Goal: Task Accomplishment & Management: Use online tool/utility

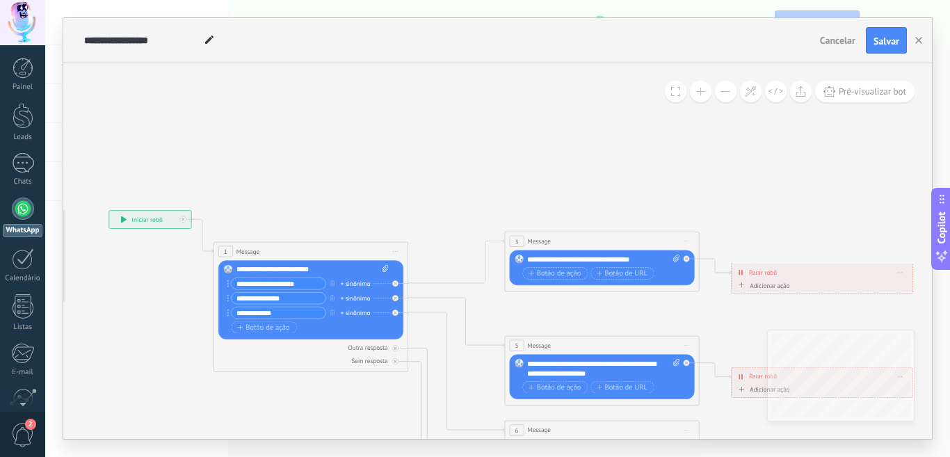
drag, startPoint x: 277, startPoint y: 280, endPoint x: 290, endPoint y: 287, distance: 14.3
click at [278, 281] on input "**********" at bounding box center [279, 283] width 94 height 11
click at [300, 286] on input "**********" at bounding box center [279, 283] width 94 height 11
click at [311, 272] on div "**********" at bounding box center [312, 270] width 152 height 10
click at [337, 263] on div "Substituir Remover Converter para mensagem de voz Arraste a imagem aqui para an…" at bounding box center [310, 299] width 185 height 79
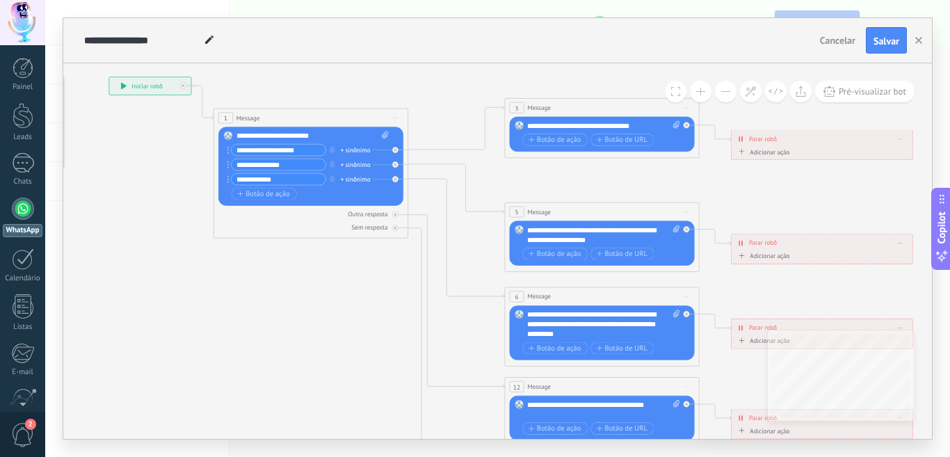
click at [350, 140] on div "**********" at bounding box center [312, 136] width 152 height 10
click at [311, 149] on input "**********" at bounding box center [279, 150] width 94 height 11
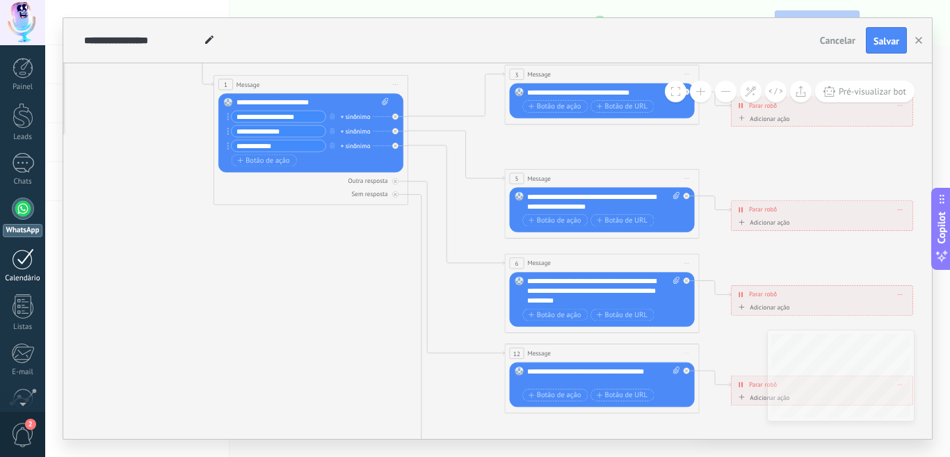
click at [27, 252] on div at bounding box center [23, 259] width 22 height 22
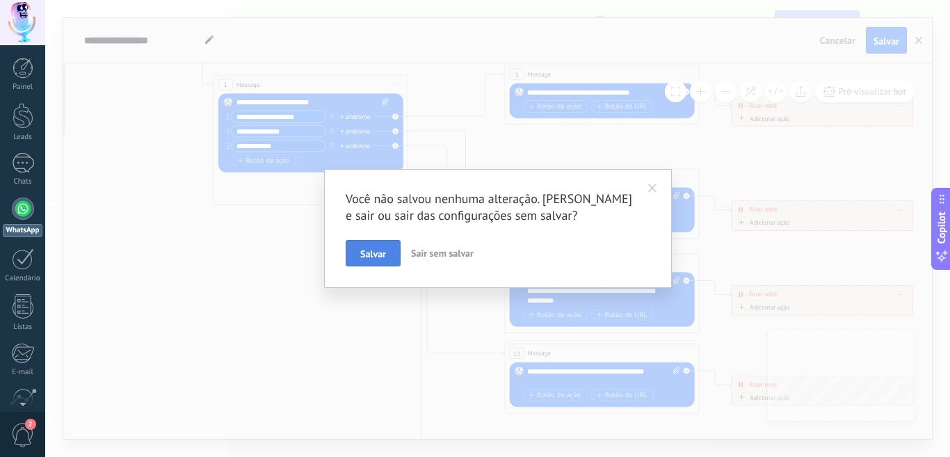
click at [373, 261] on button "Salvar" at bounding box center [373, 253] width 55 height 26
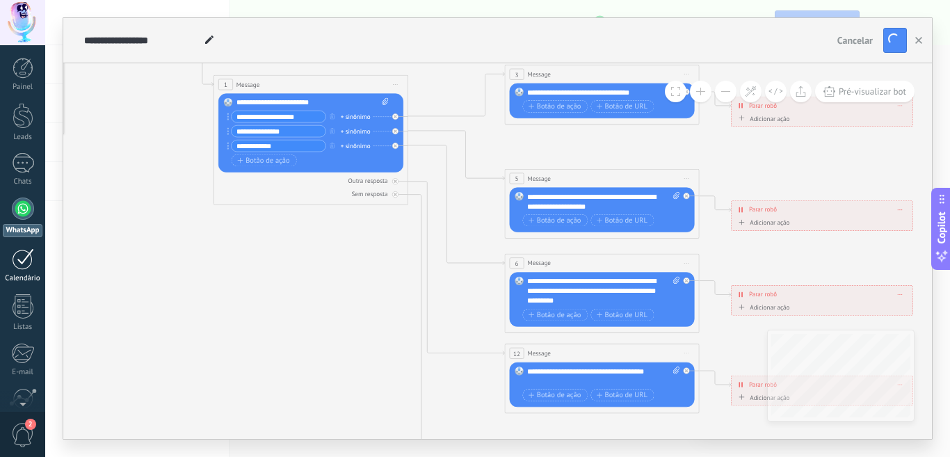
click at [13, 275] on div "Calendário" at bounding box center [23, 278] width 40 height 9
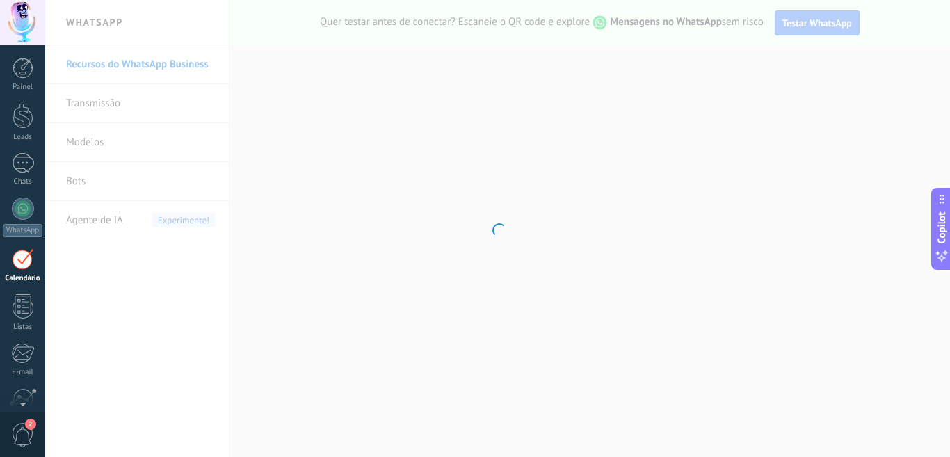
click at [21, 273] on link "Calendário" at bounding box center [22, 265] width 45 height 35
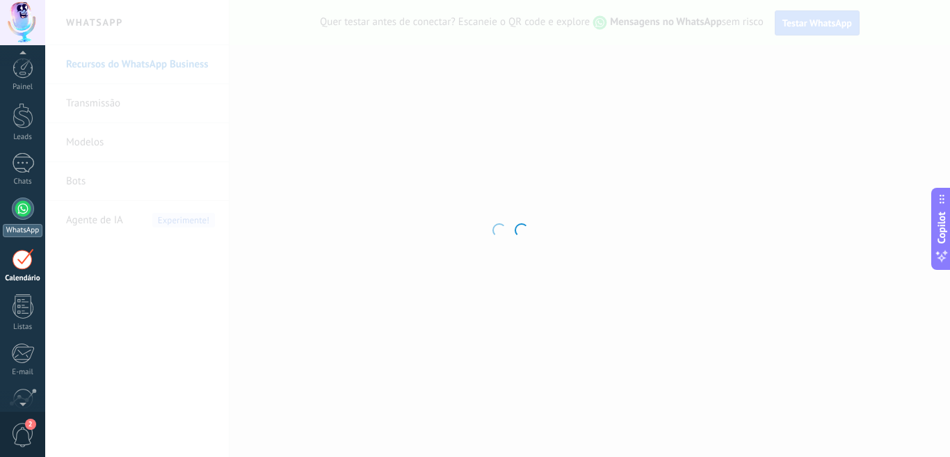
click at [26, 153] on div at bounding box center [23, 163] width 22 height 20
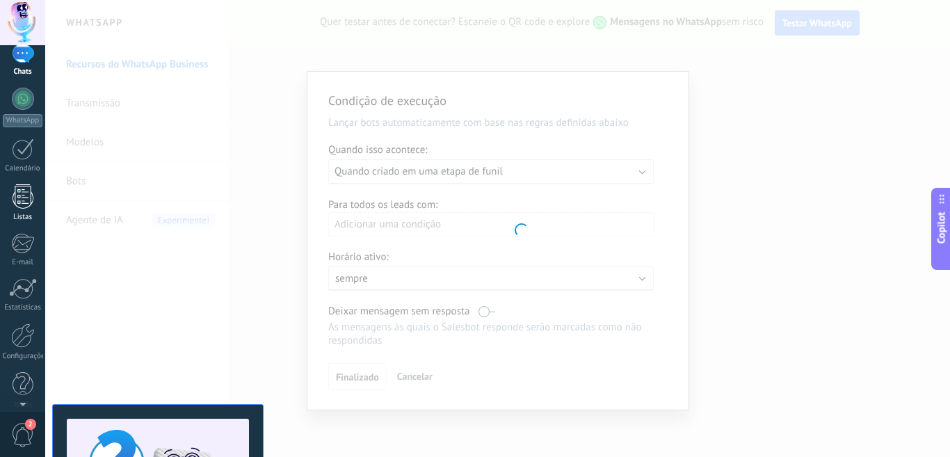
scroll to position [8, 0]
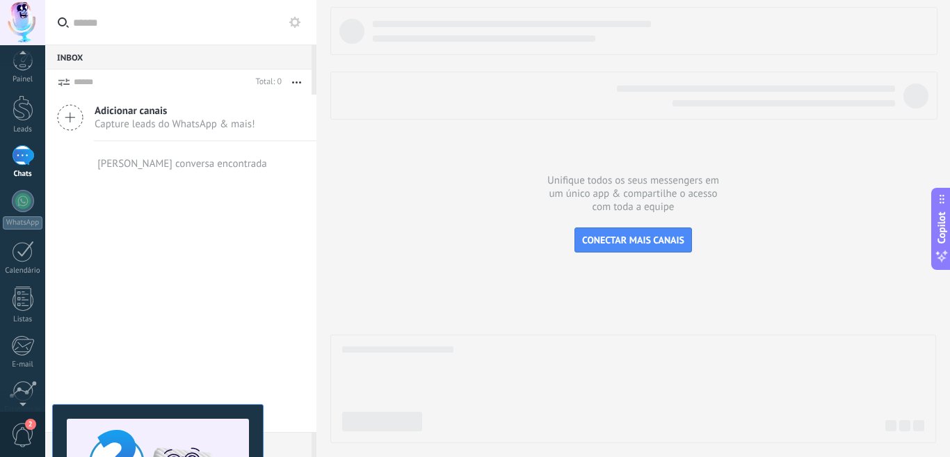
drag, startPoint x: 690, startPoint y: 321, endPoint x: 53, endPoint y: 17, distance: 706.2
click at [690, 321] on div at bounding box center [633, 225] width 606 height 436
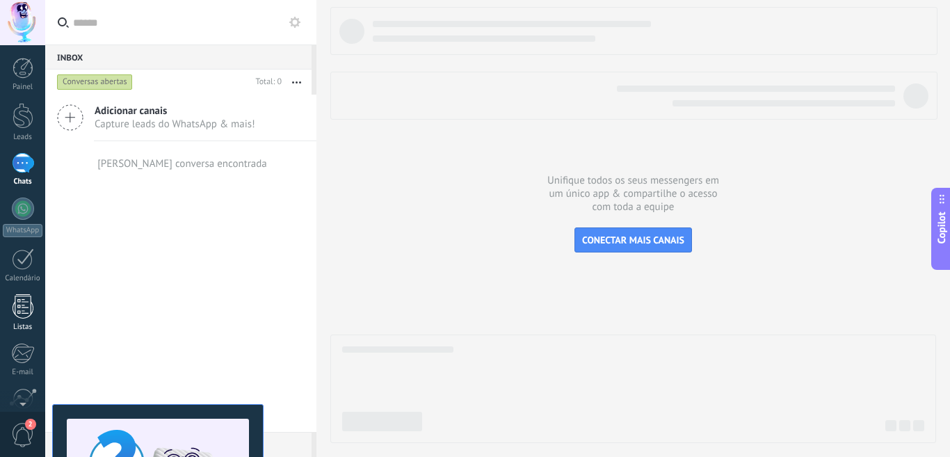
click at [7, 316] on link "Listas" at bounding box center [22, 313] width 45 height 38
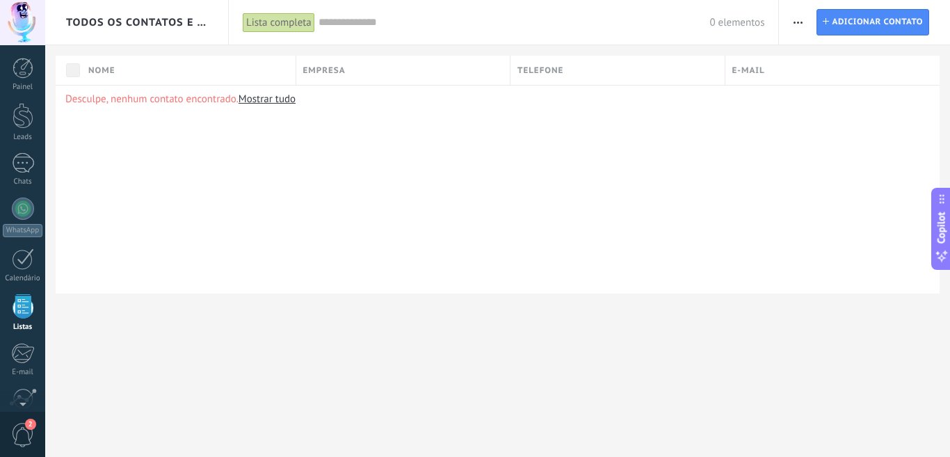
scroll to position [70, 0]
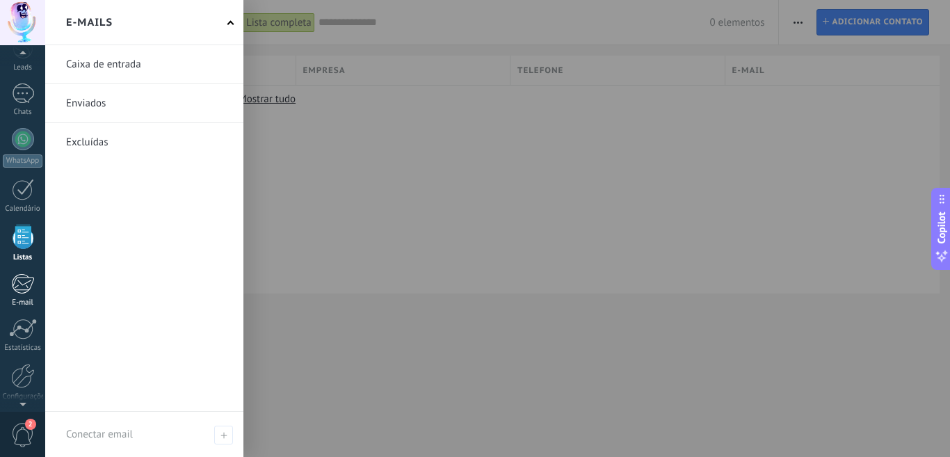
click at [29, 293] on div at bounding box center [22, 283] width 23 height 21
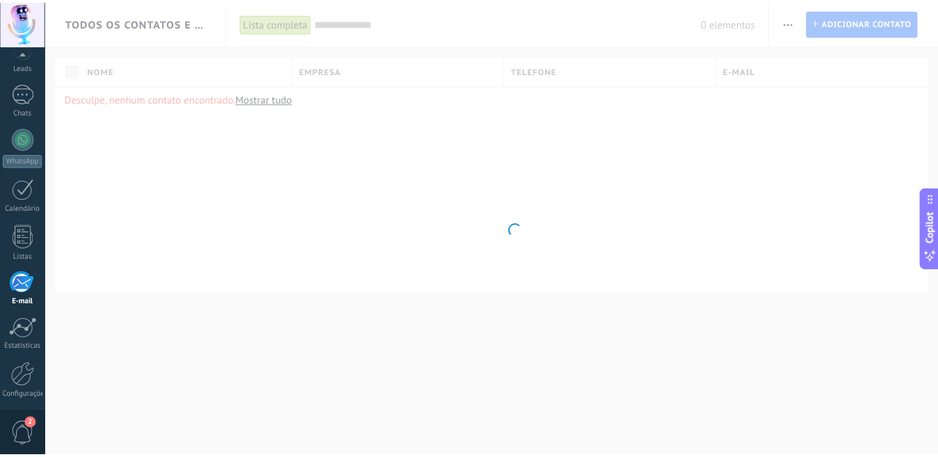
scroll to position [122, 0]
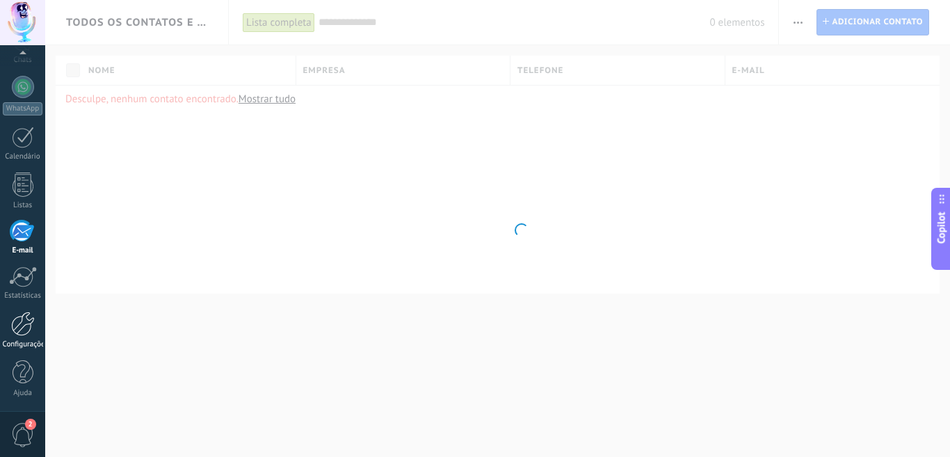
drag, startPoint x: 22, startPoint y: 307, endPoint x: 26, endPoint y: 316, distance: 9.0
click at [23, 312] on div "Painel Leads Chats WhatsApp Clientes" at bounding box center [22, 174] width 45 height 476
click at [26, 316] on div at bounding box center [23, 323] width 24 height 24
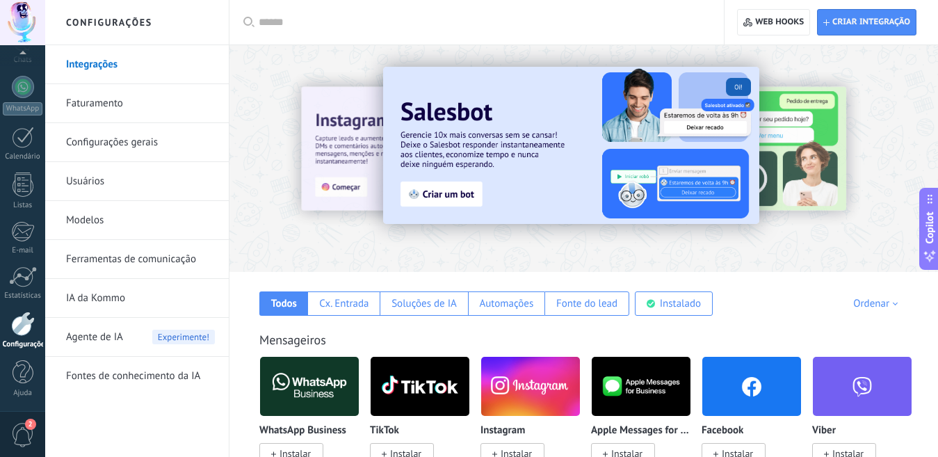
click at [88, 145] on link "Configurações gerais" at bounding box center [140, 142] width 149 height 39
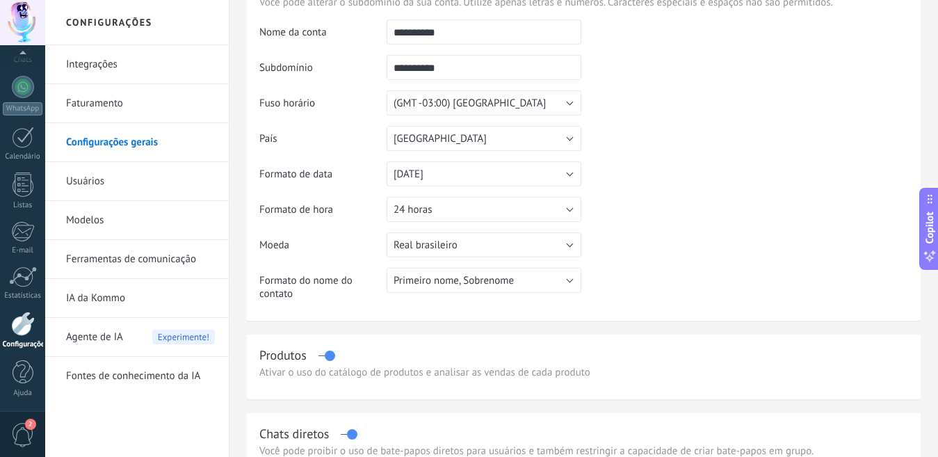
scroll to position [139, 0]
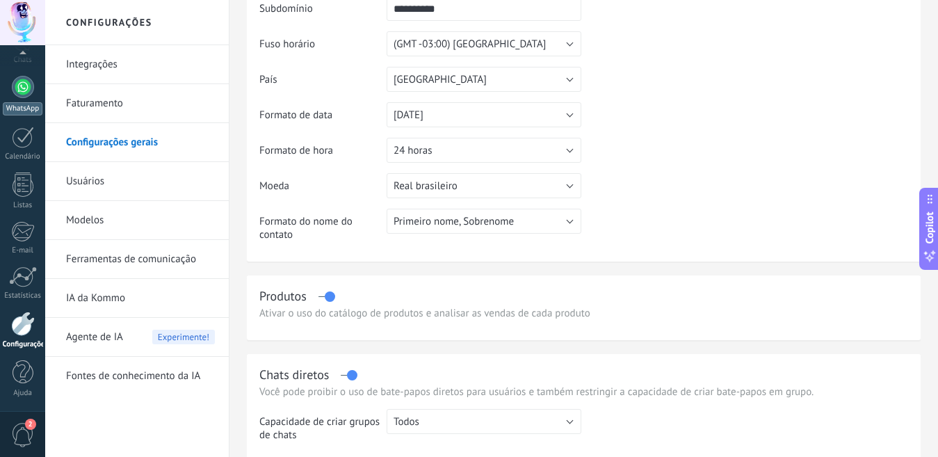
click at [39, 81] on link "WhatsApp" at bounding box center [22, 96] width 45 height 40
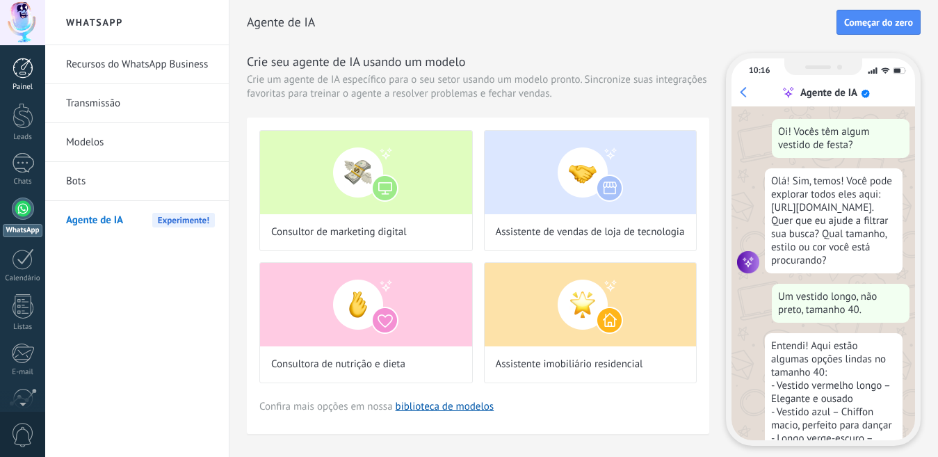
scroll to position [42, 0]
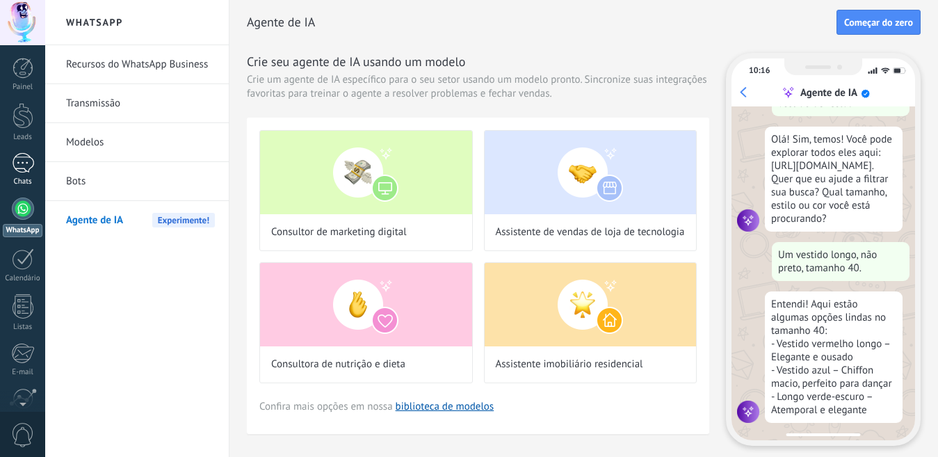
click at [27, 170] on div at bounding box center [23, 163] width 22 height 20
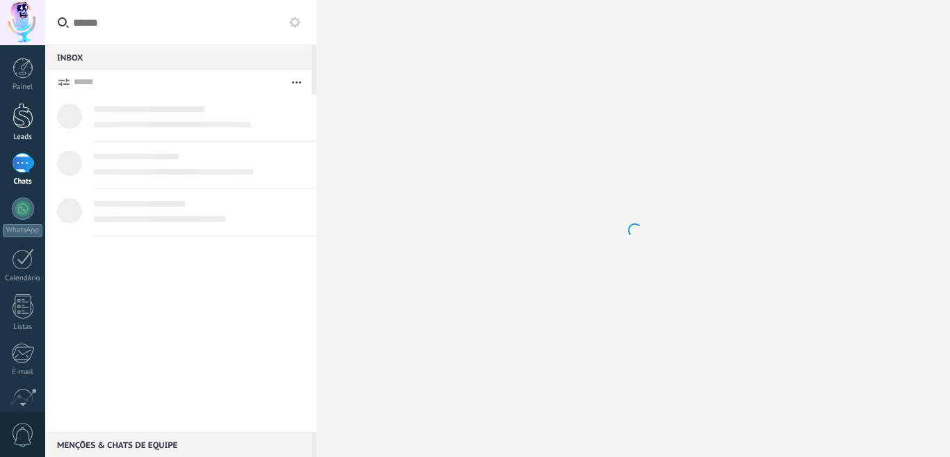
click at [37, 124] on link "Leads" at bounding box center [22, 122] width 45 height 39
drag, startPoint x: 37, startPoint y: 124, endPoint x: 54, endPoint y: 136, distance: 21.0
click at [37, 124] on link "Leads" at bounding box center [22, 122] width 45 height 39
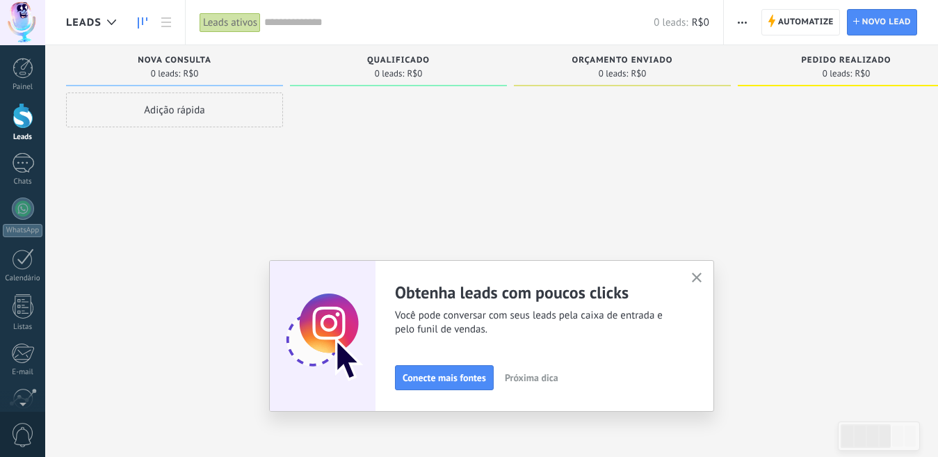
click at [704, 270] on button "button" at bounding box center [696, 278] width 17 height 19
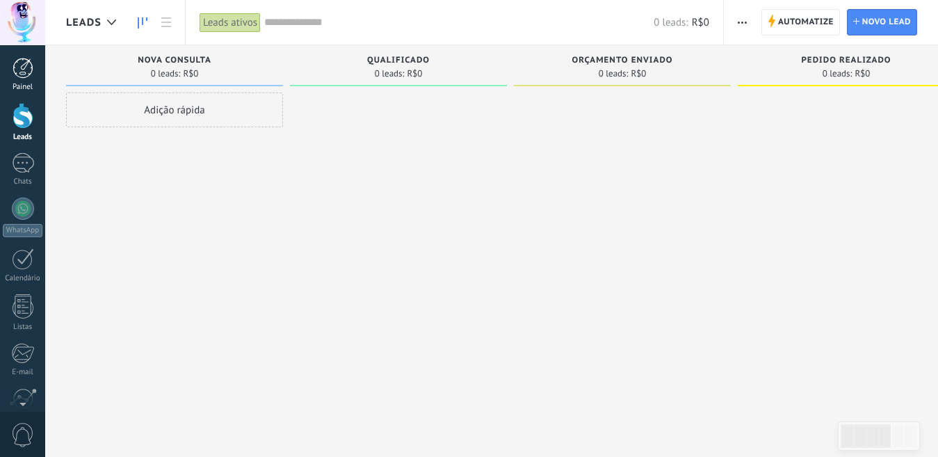
click at [21, 72] on div at bounding box center [23, 68] width 21 height 21
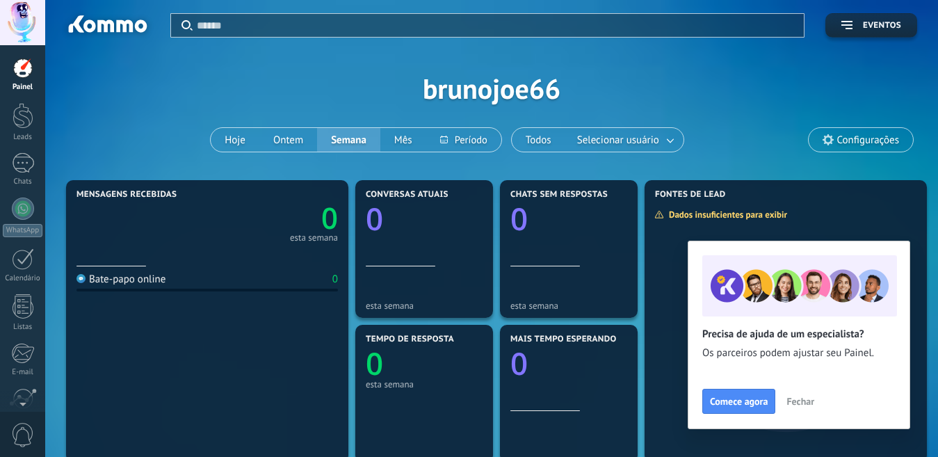
click at [28, 75] on div at bounding box center [23, 68] width 21 height 21
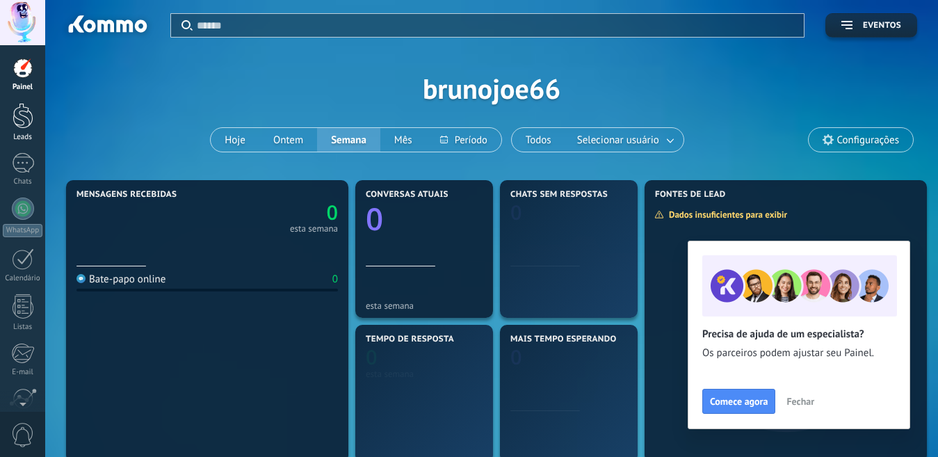
click at [11, 127] on link "Leads" at bounding box center [22, 122] width 45 height 39
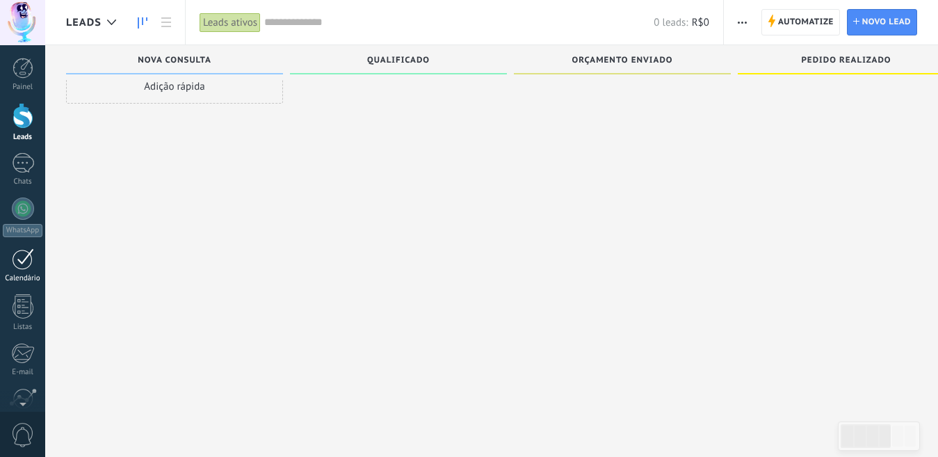
click at [16, 256] on div at bounding box center [23, 259] width 22 height 22
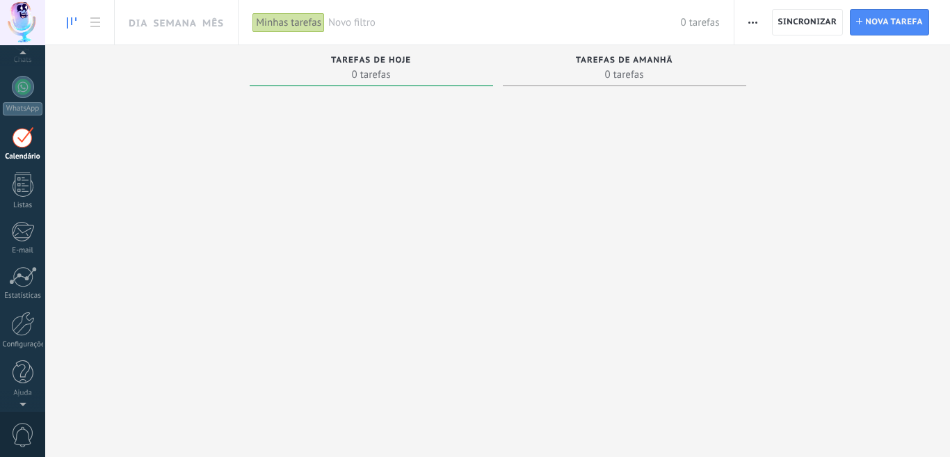
scroll to position [40, 0]
